Goal: Information Seeking & Learning: Learn about a topic

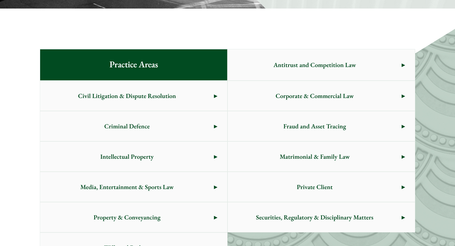
scroll to position [309, 0]
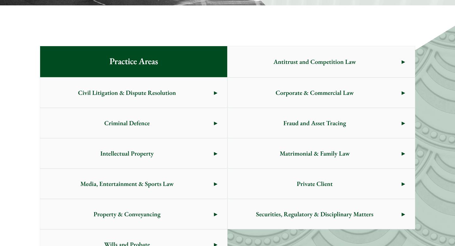
click at [190, 144] on span "Intellectual Property" at bounding box center [127, 153] width 174 height 30
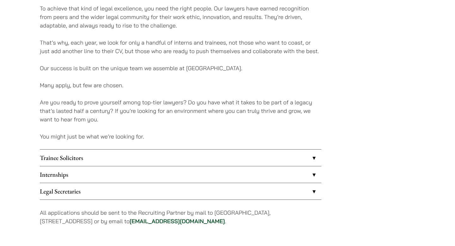
scroll to position [429, 0]
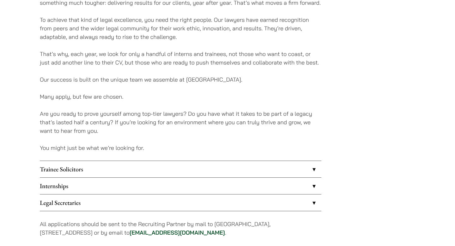
click at [84, 190] on link "Internships" at bounding box center [180, 185] width 281 height 16
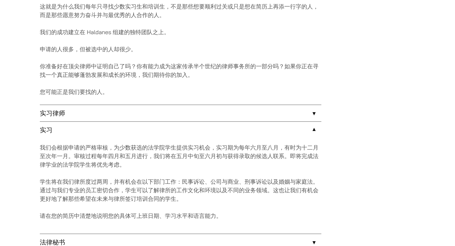
scroll to position [486, 0]
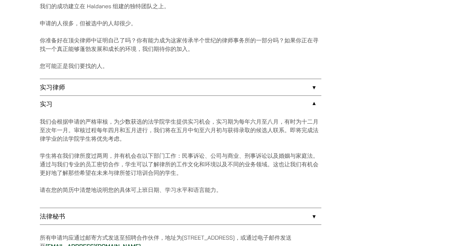
click at [236, 87] on link "实习律师" at bounding box center [180, 87] width 281 height 16
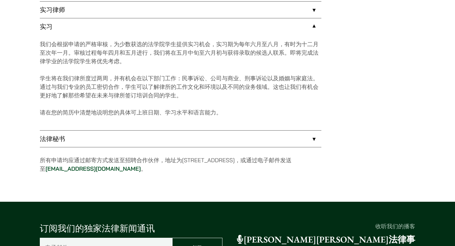
scroll to position [564, 0]
